Goal: Information Seeking & Learning: Learn about a topic

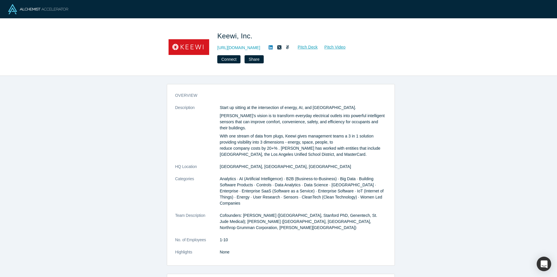
click at [273, 47] on icon at bounding box center [271, 47] width 4 height 4
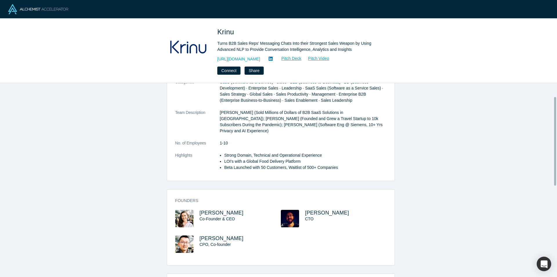
scroll to position [29, 0]
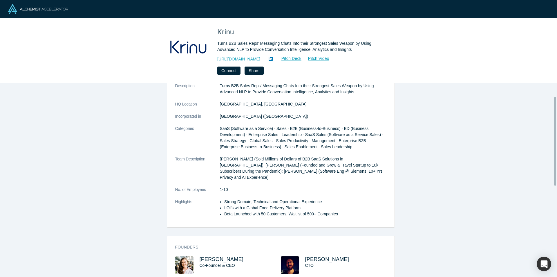
click at [269, 57] on icon at bounding box center [271, 59] width 4 height 4
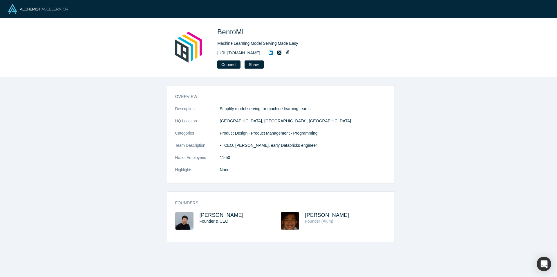
click at [231, 54] on link "https://bentoml.com" at bounding box center [238, 53] width 43 height 6
click at [269, 53] on icon at bounding box center [271, 52] width 4 height 5
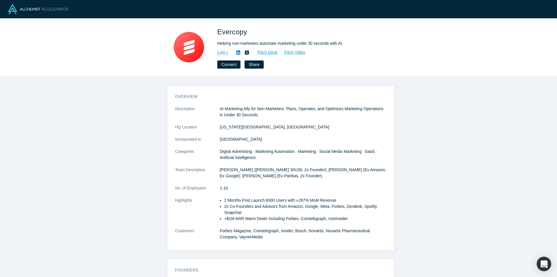
click at [228, 51] on link "https://www.evercopy.ai/" at bounding box center [222, 53] width 10 height 6
click at [243, 53] on link at bounding box center [238, 52] width 9 height 7
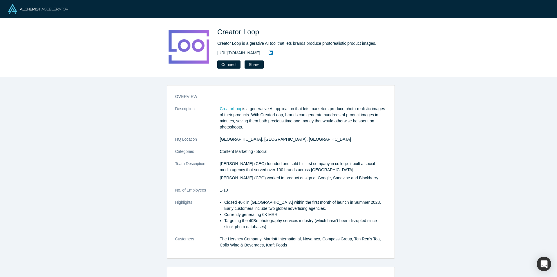
click at [234, 53] on link "[URL][DOMAIN_NAME]" at bounding box center [238, 53] width 43 height 6
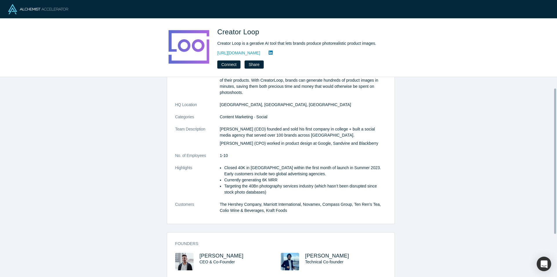
scroll to position [74, 0]
